Goal: Navigation & Orientation: Find specific page/section

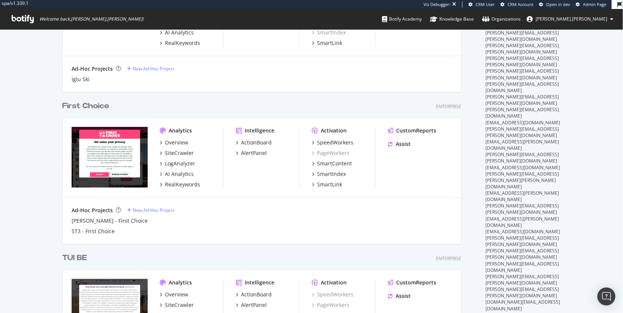
scroll to position [102, 0]
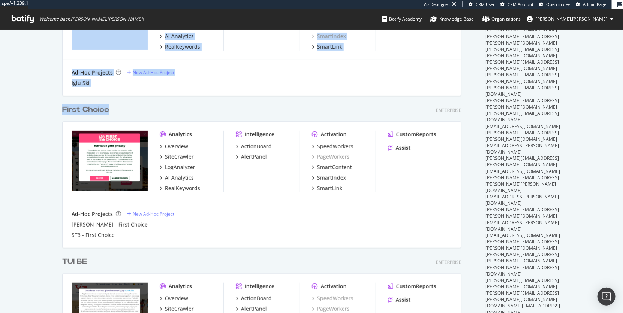
drag, startPoint x: 117, startPoint y: 111, endPoint x: 54, endPoint y: 108, distance: 63.4
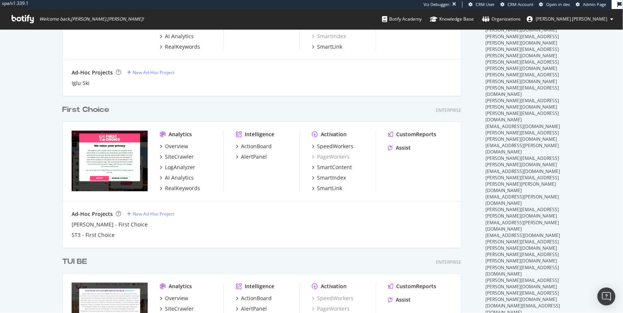
click at [140, 114] on div "First Choice Enterprise" at bounding box center [261, 110] width 399 height 11
drag, startPoint x: 120, startPoint y: 111, endPoint x: 64, endPoint y: 110, distance: 55.8
click at [64, 110] on div "First Choice Enterprise" at bounding box center [261, 110] width 399 height 11
copy div "First Choice"
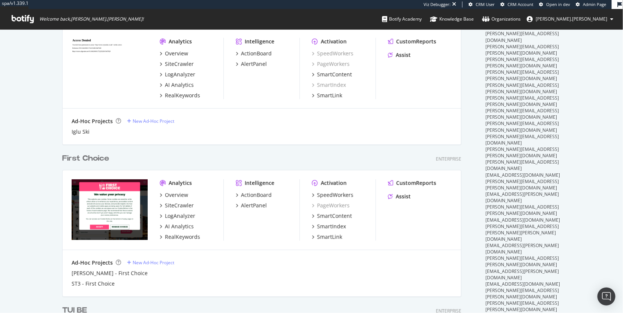
scroll to position [0, 0]
